Goal: Manage account settings

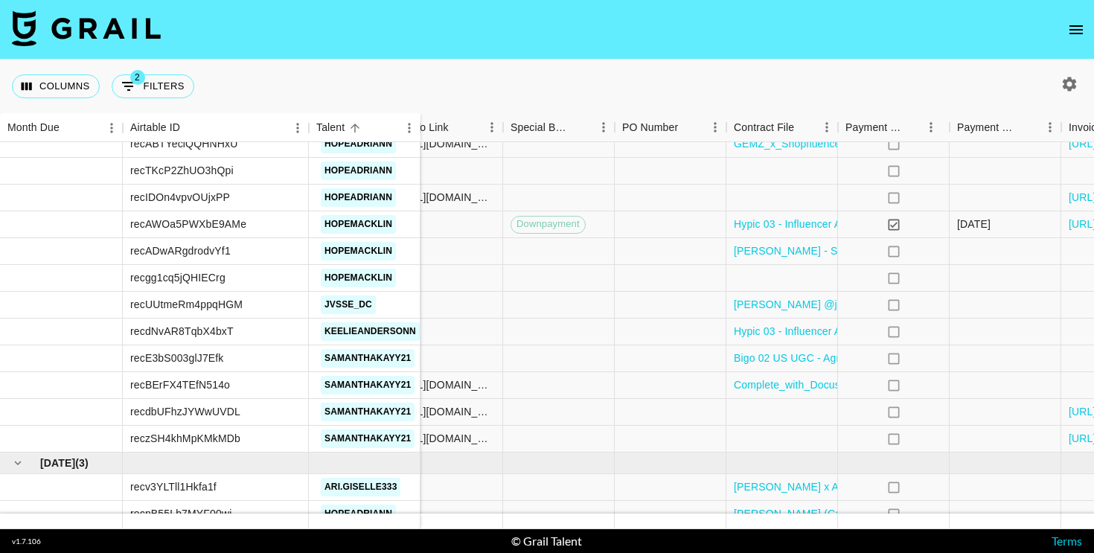
scroll to position [2559, 866]
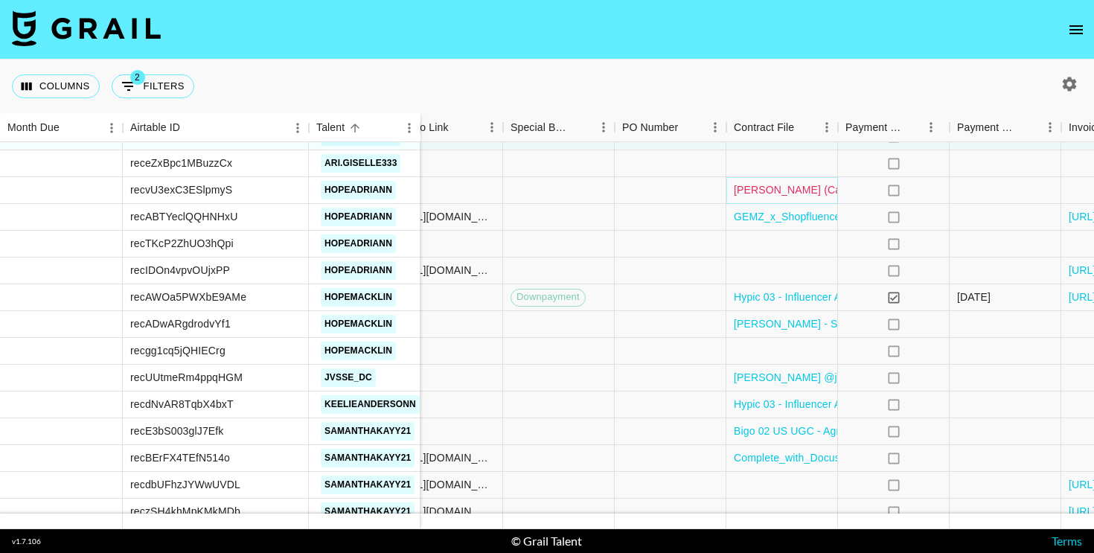
click at [760, 191] on link "[PERSON_NAME] (Campaign 2) MOA - [GEOGRAPHIC_DATA] Fully Signed.pdf" at bounding box center [924, 189] width 380 height 15
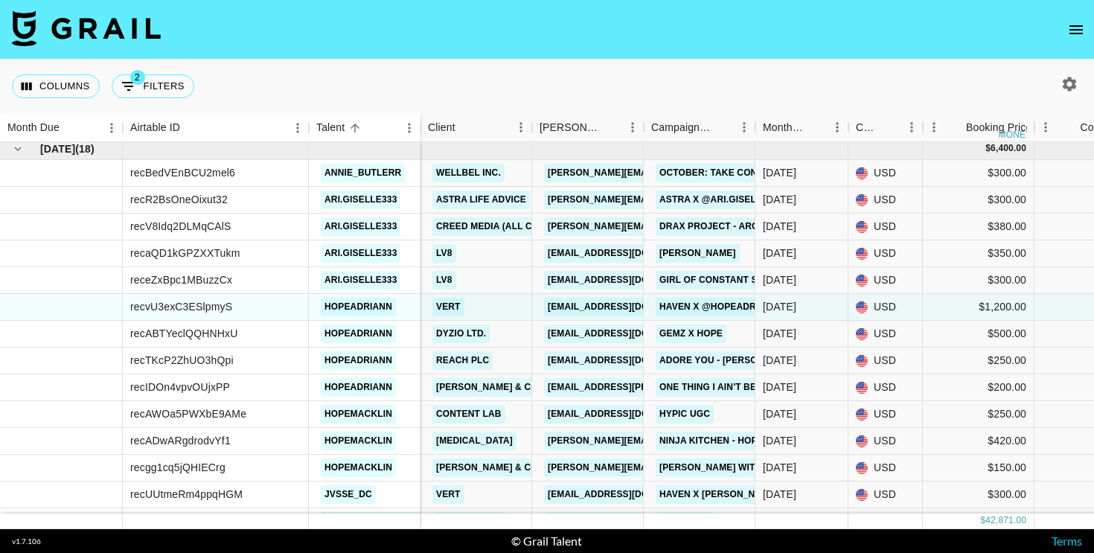
scroll to position [2441, 2]
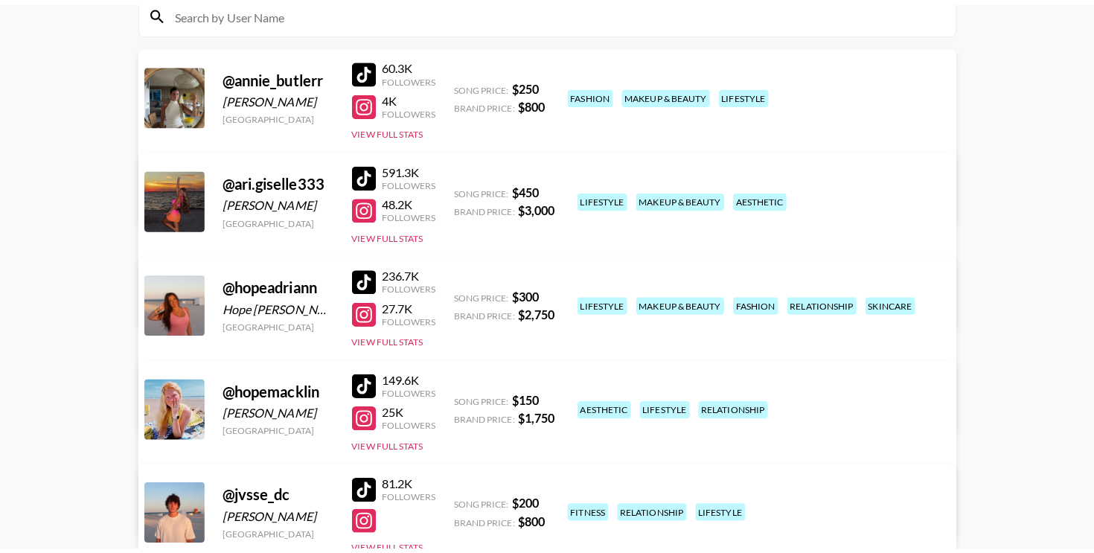
scroll to position [183, 0]
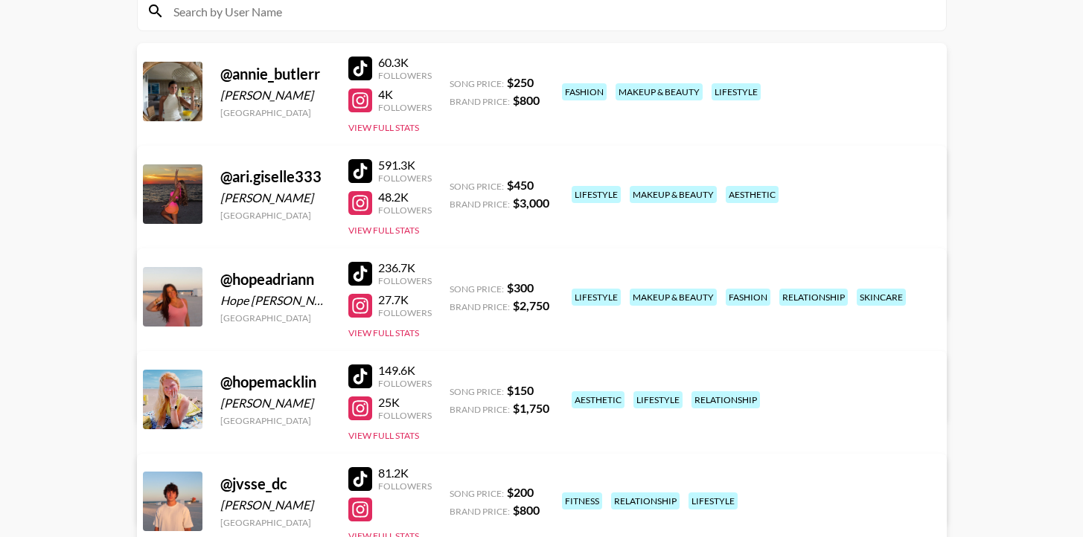
click at [357, 165] on div at bounding box center [360, 171] width 24 height 24
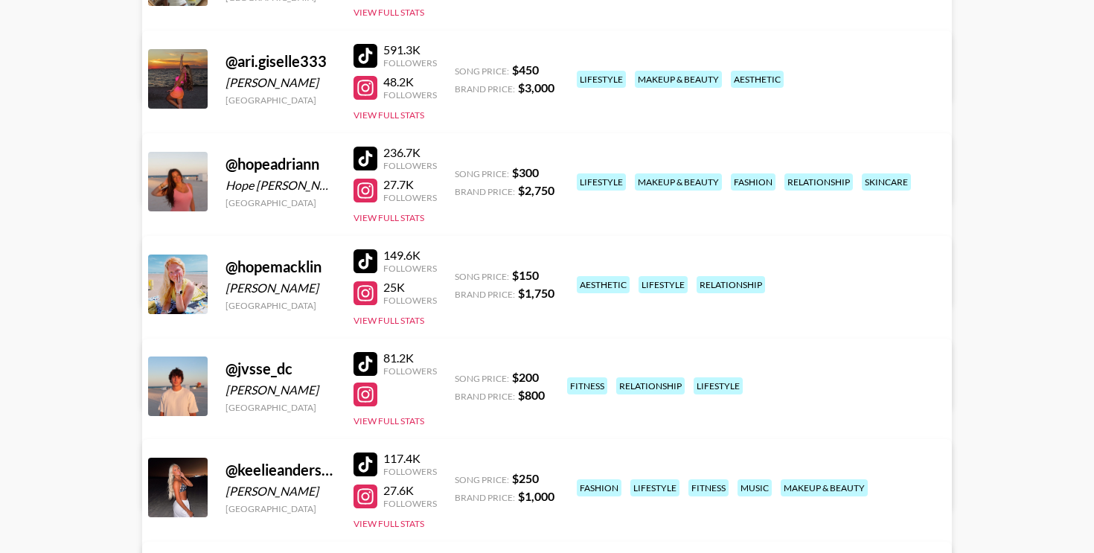
scroll to position [300, 0]
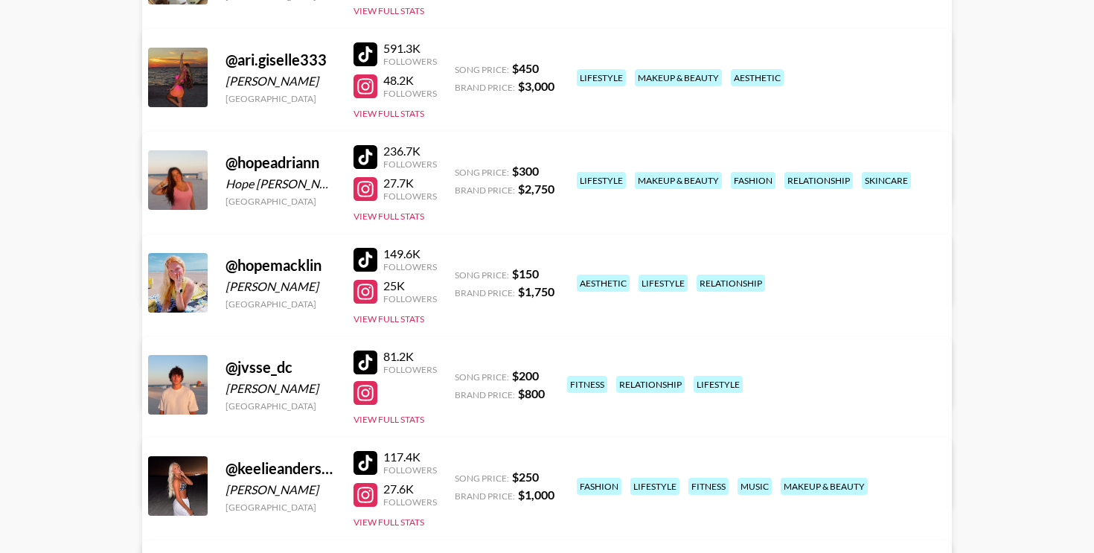
click at [459, 272] on link "View/Edit Details" at bounding box center [314, 279] width 290 height 15
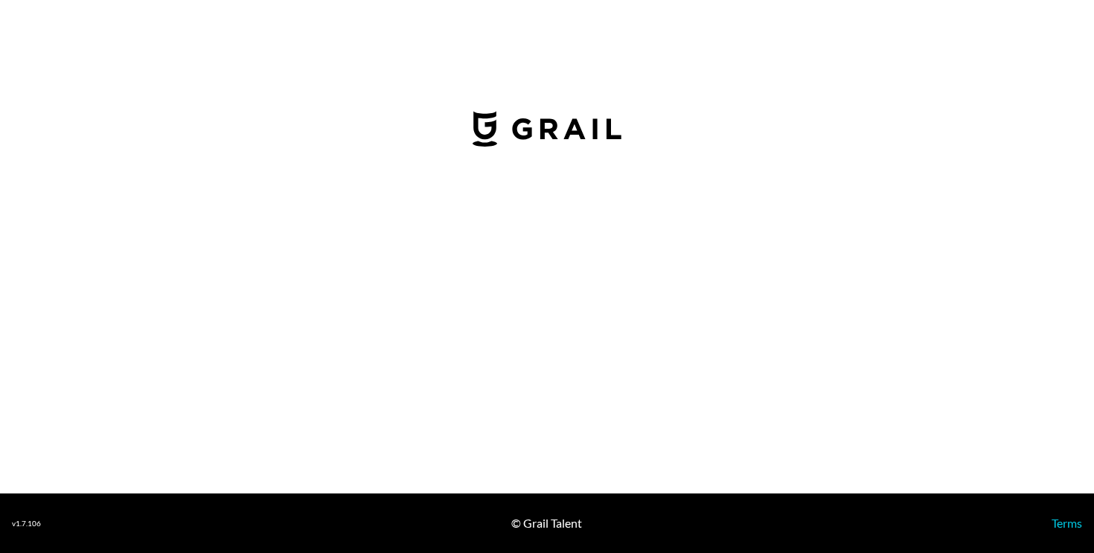
select select "USD"
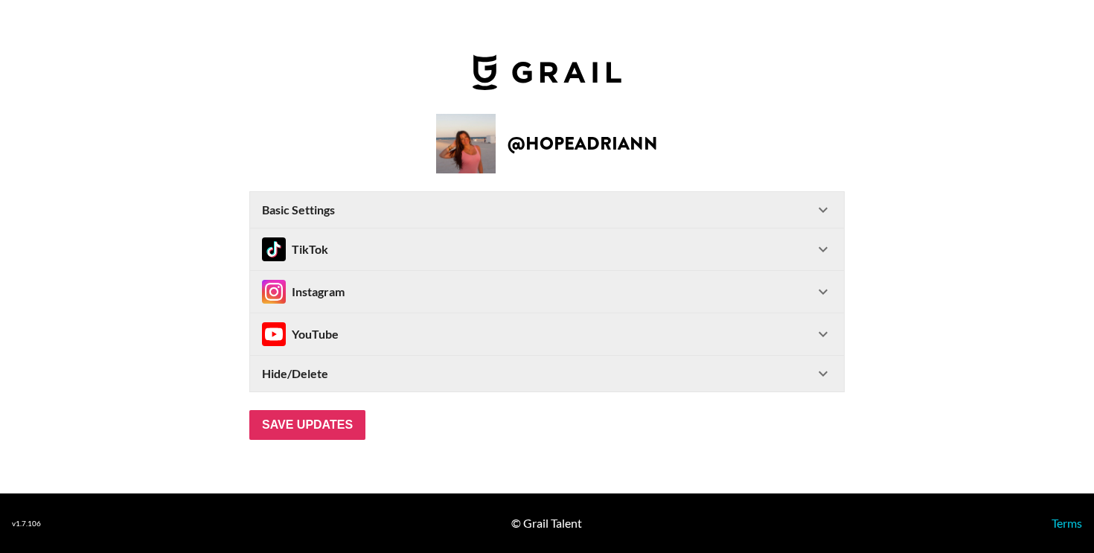
click at [605, 211] on div "Basic Settings" at bounding box center [538, 209] width 552 height 15
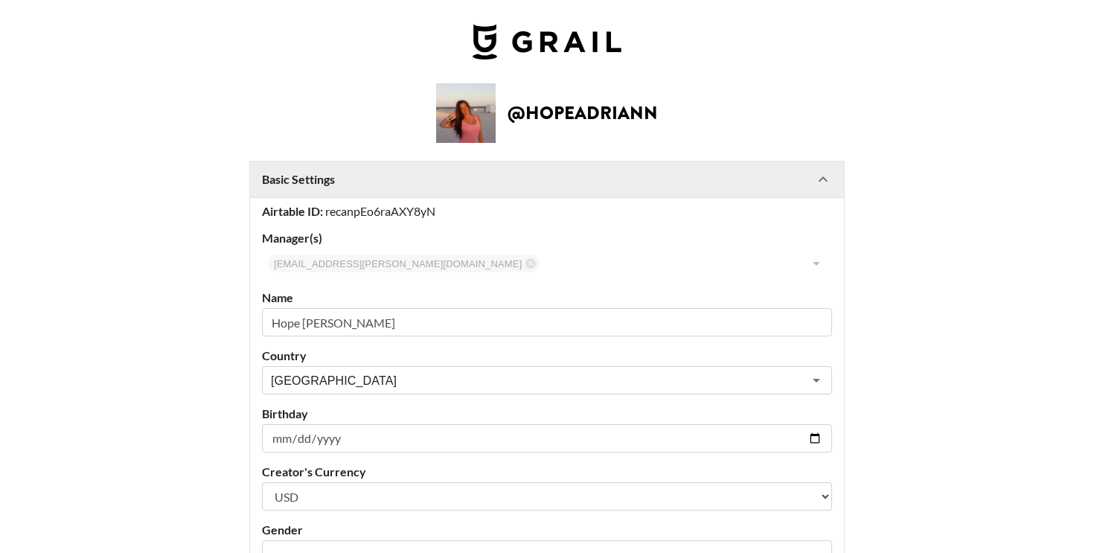
click at [608, 190] on Settings-header "Basic Settings" at bounding box center [547, 179] width 594 height 36
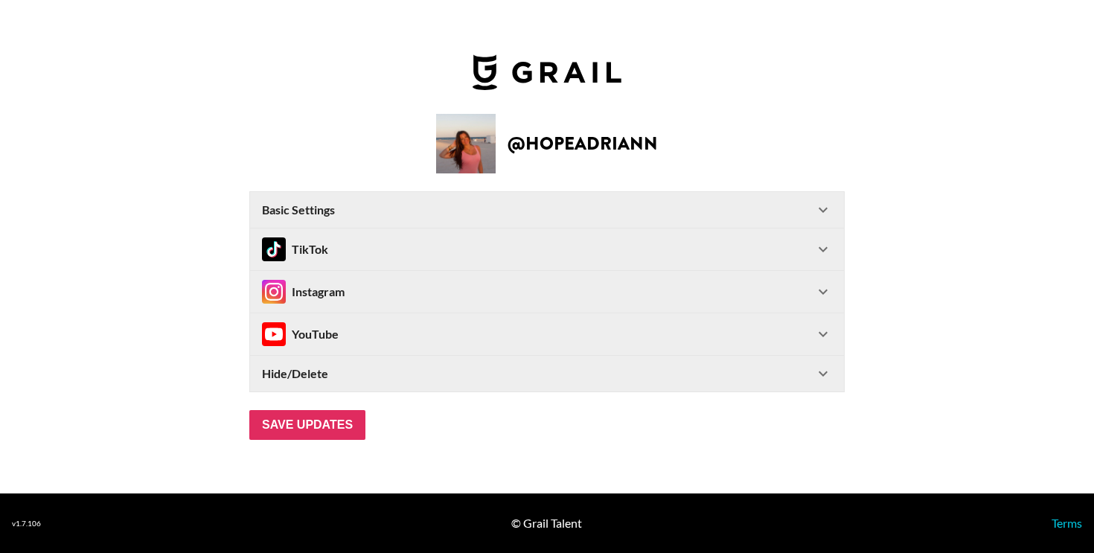
click at [572, 263] on div "TikTok" at bounding box center [547, 249] width 594 height 42
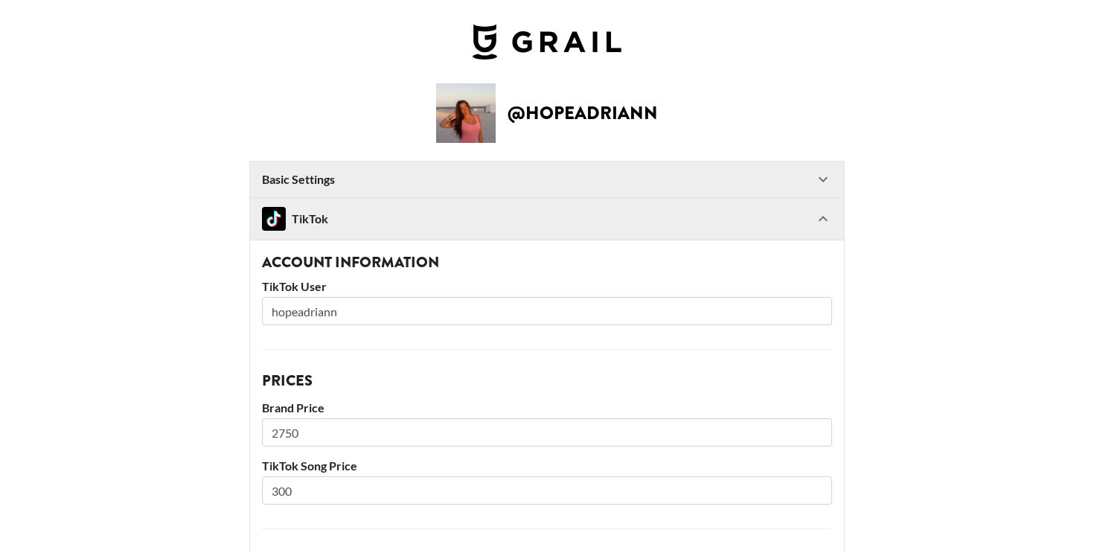
click at [577, 188] on Settings-header "Basic Settings" at bounding box center [547, 179] width 594 height 36
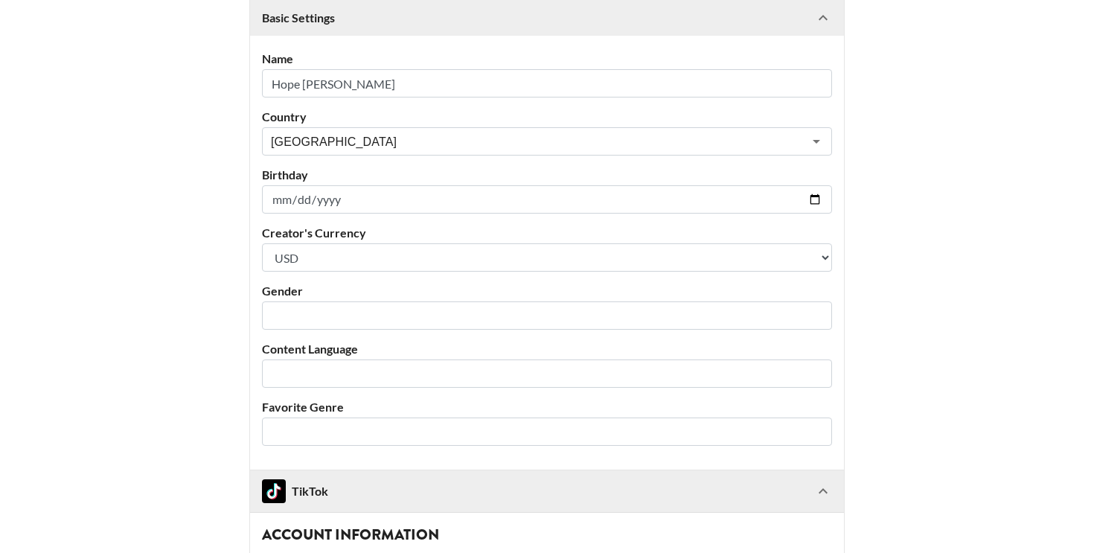
scroll to position [240, 0]
